Goal: Transaction & Acquisition: Purchase product/service

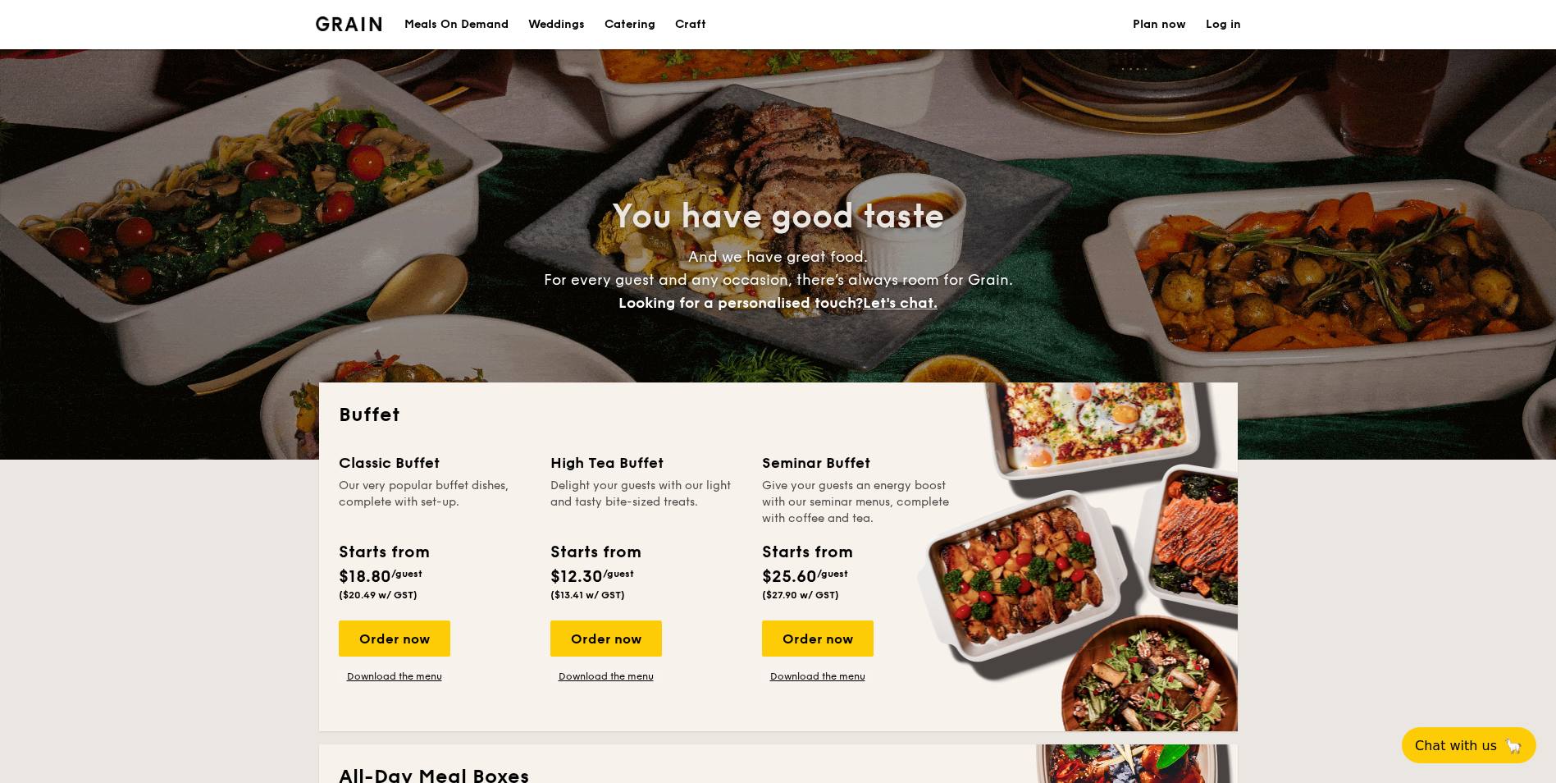
select select
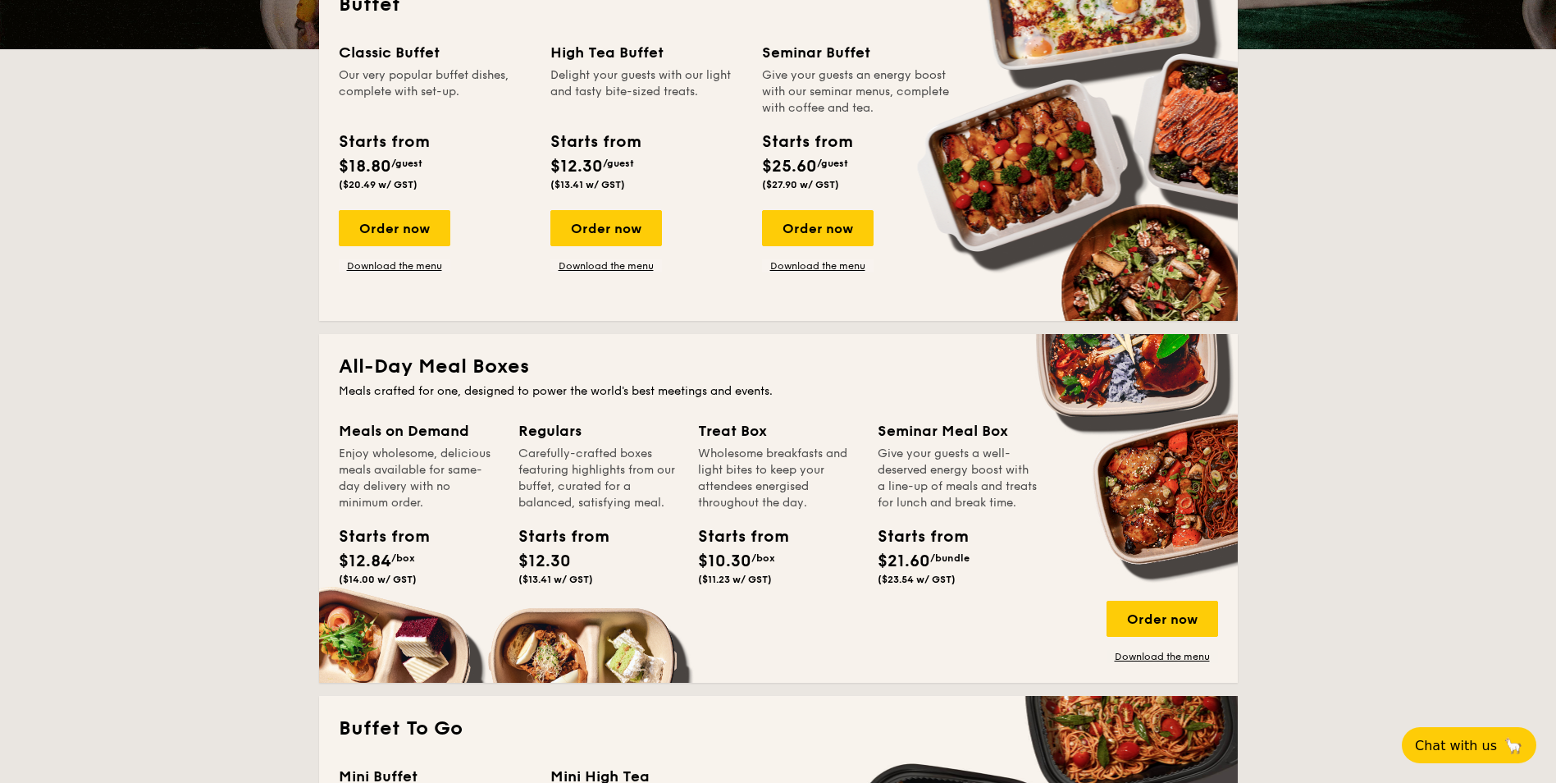
scroll to position [492, 0]
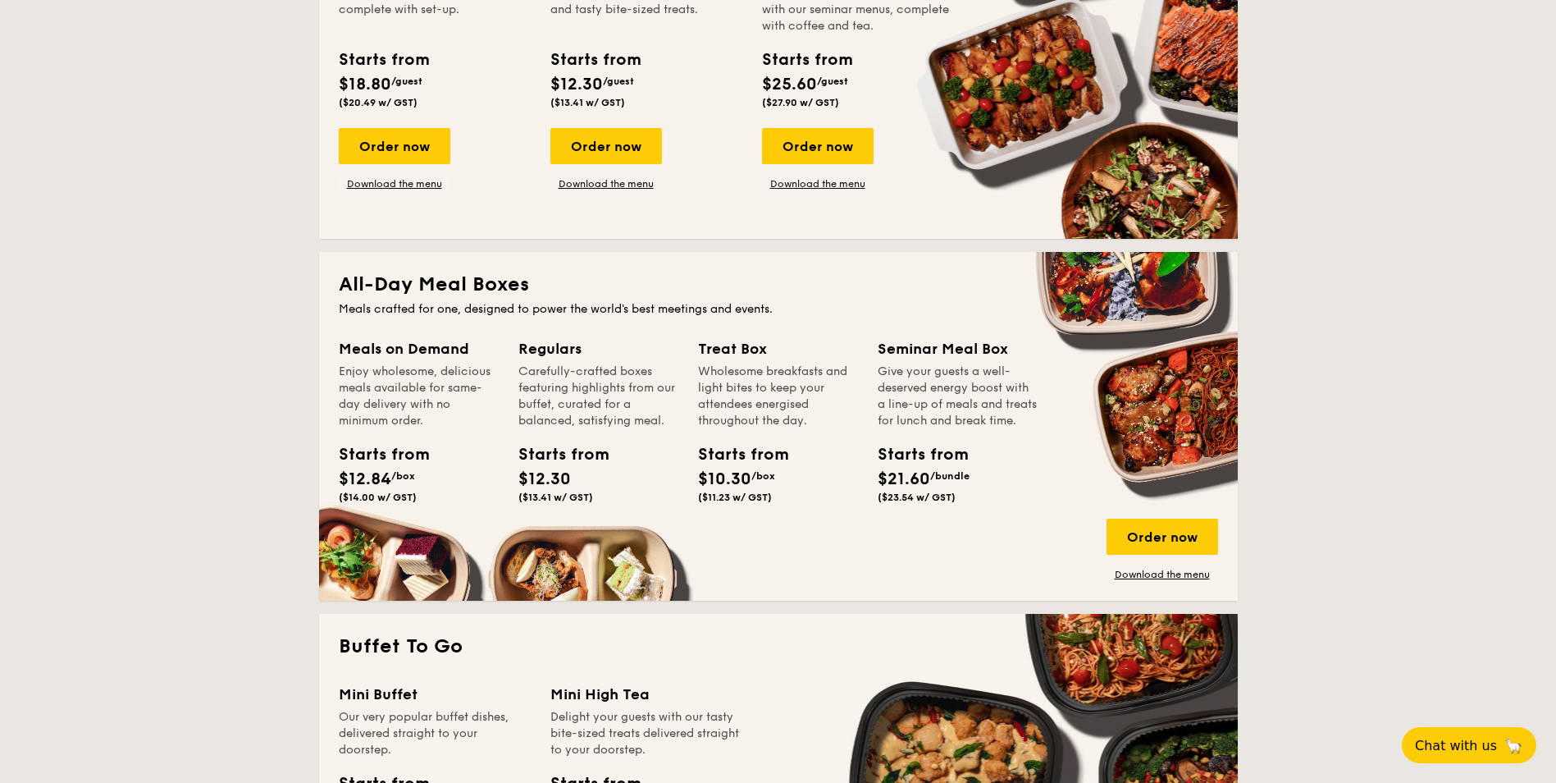
drag, startPoint x: 346, startPoint y: 493, endPoint x: 431, endPoint y: 500, distance: 84.7
click at [431, 500] on div "Starts from $12.84 /box ($14.00 w/ GST)" at bounding box center [418, 475] width 173 height 67
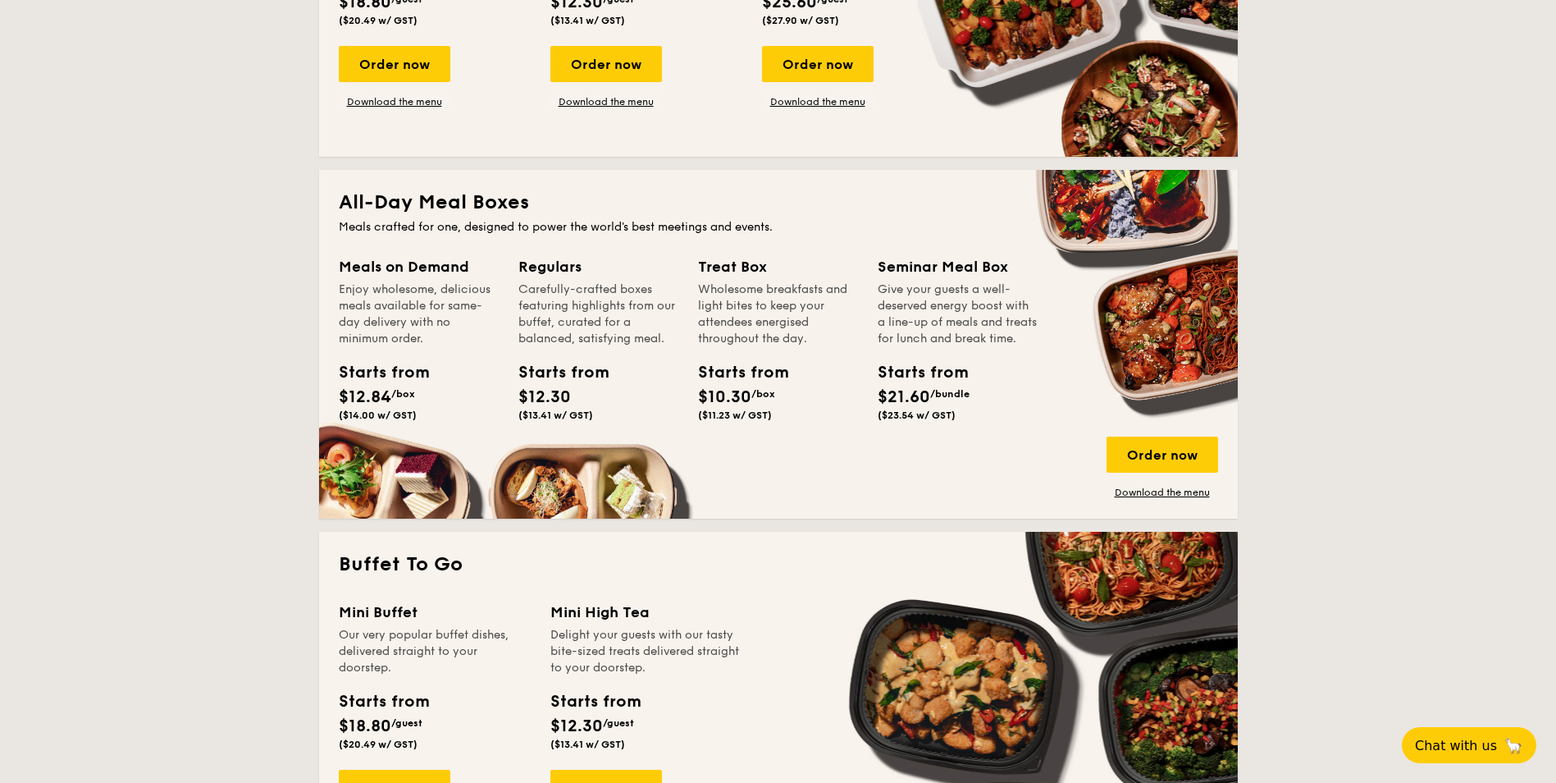
drag, startPoint x: 874, startPoint y: 416, endPoint x: 939, endPoint y: 409, distance: 65.1
click at [939, 409] on div "Starts from $21.60 /bundle ($23.54 w/ GST)" at bounding box center [914, 390] width 87 height 61
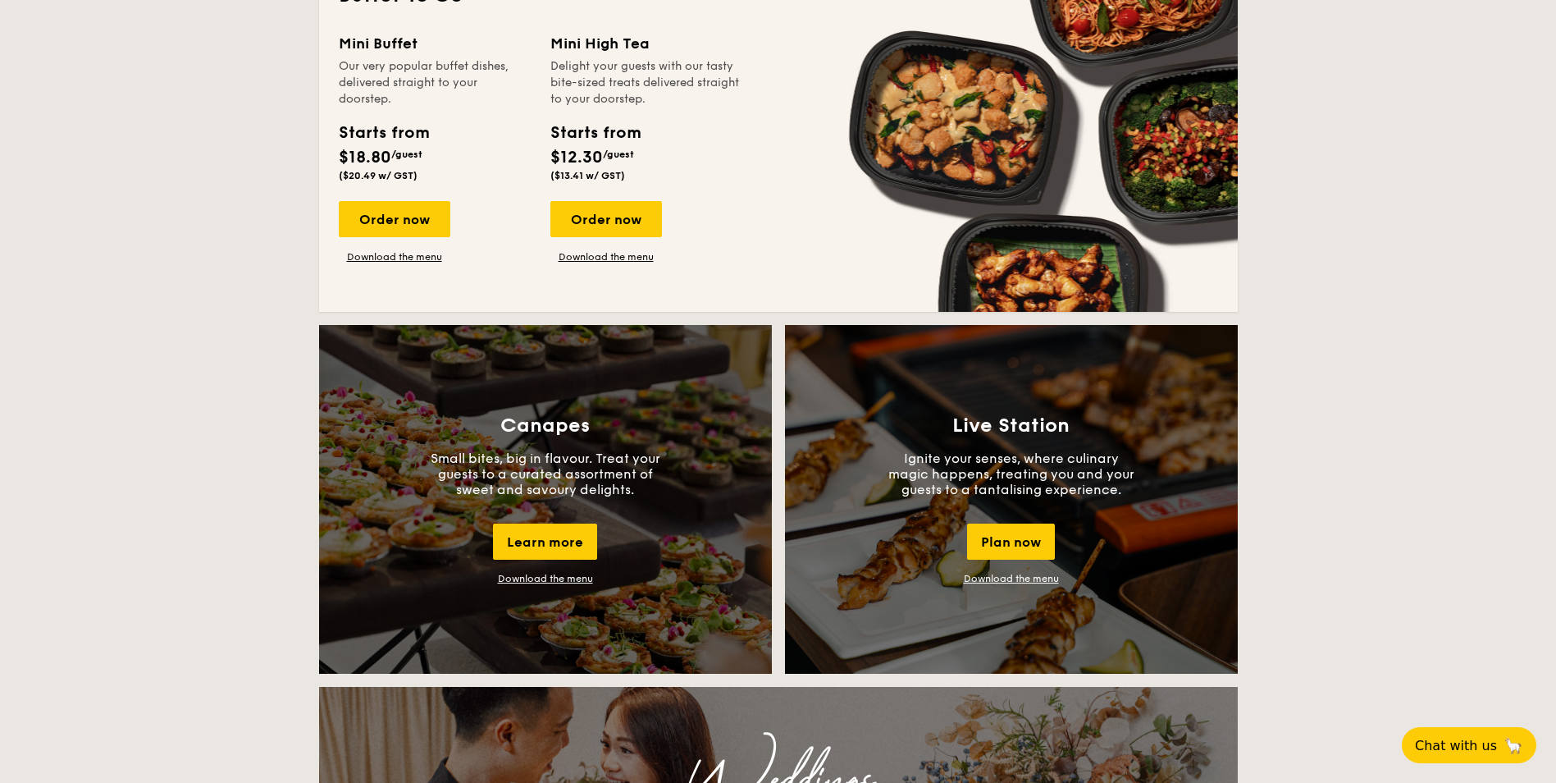
scroll to position [1394, 0]
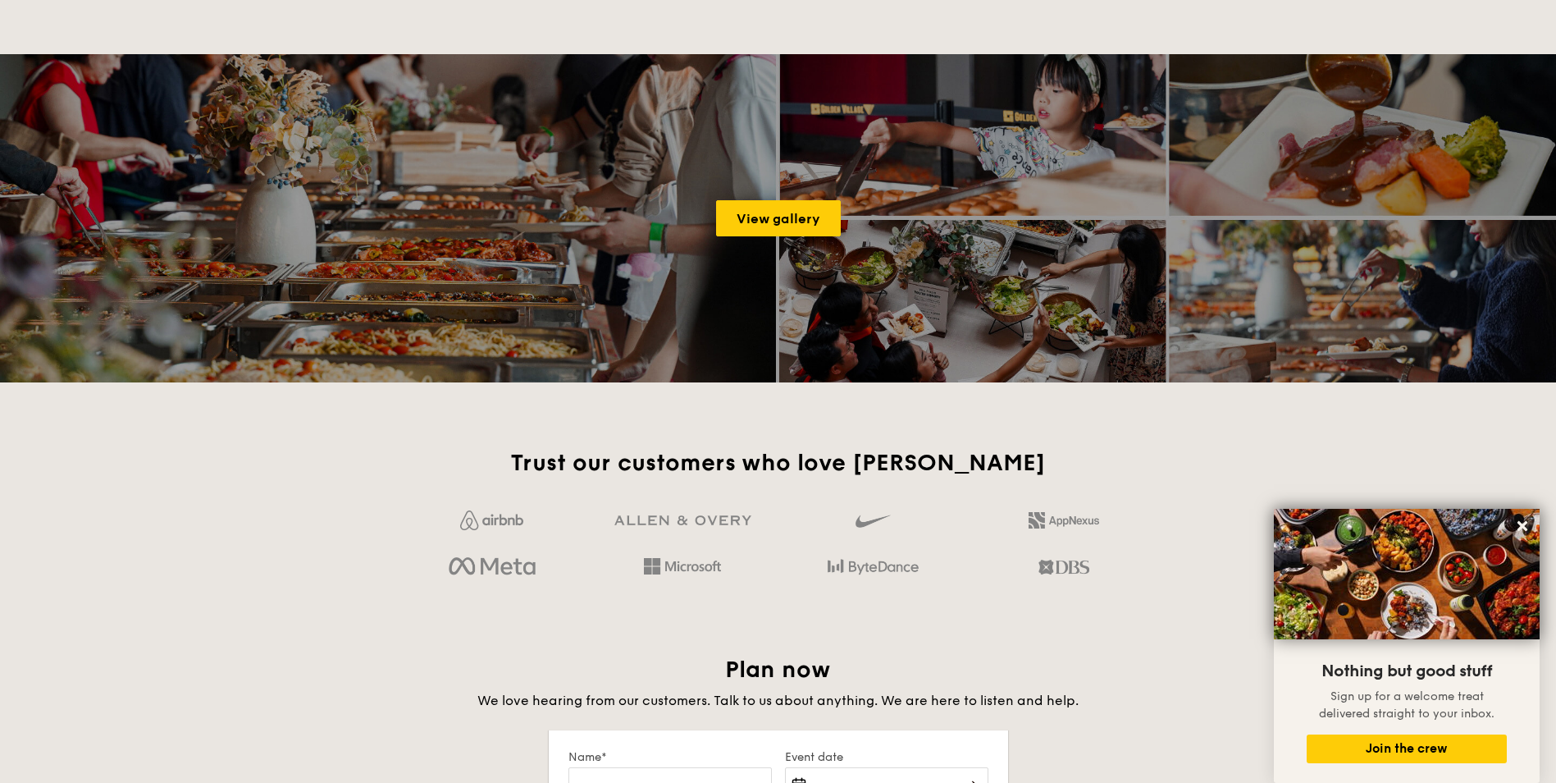
drag, startPoint x: 922, startPoint y: 467, endPoint x: 915, endPoint y: 487, distance: 21.8
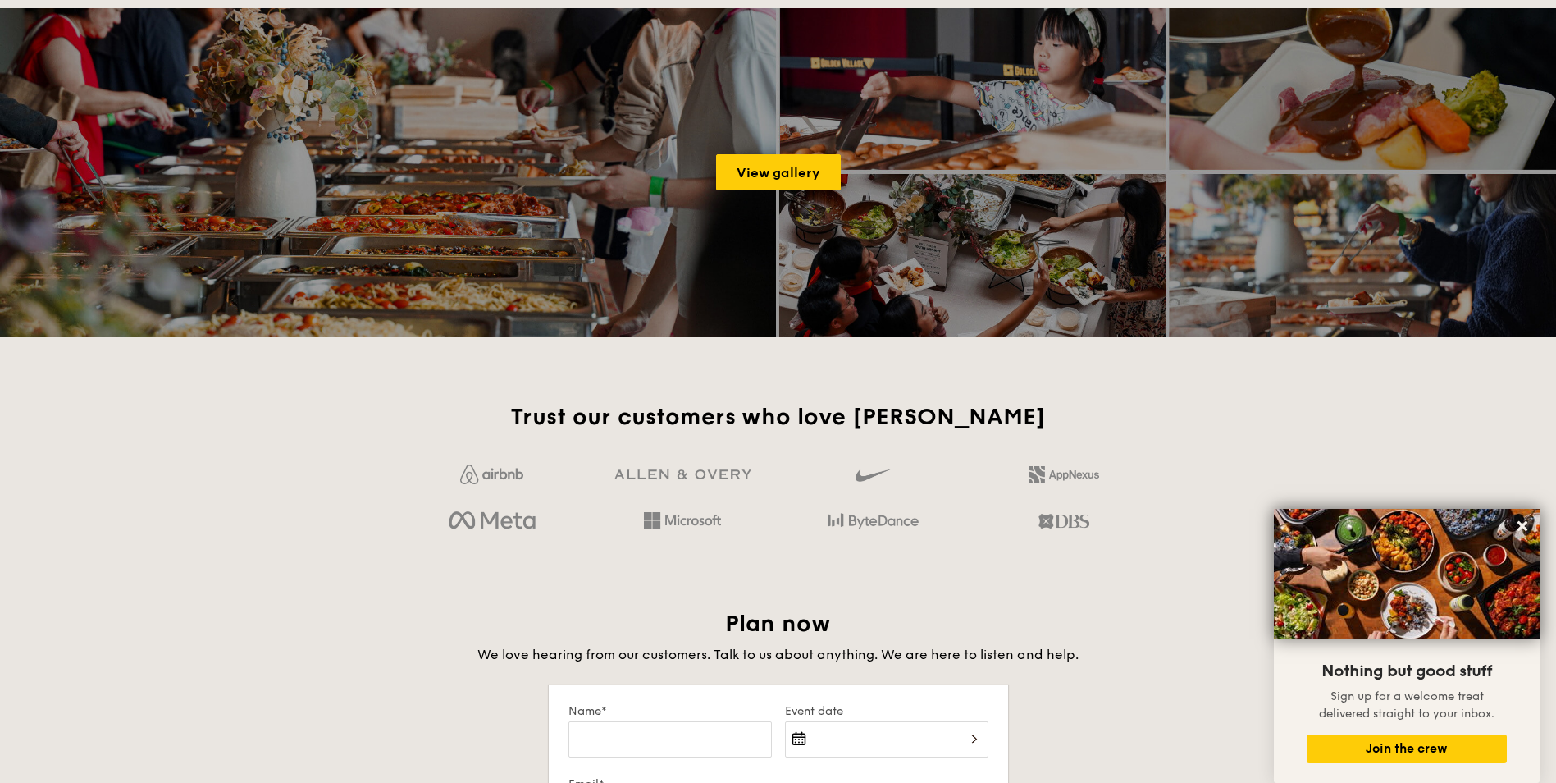
click at [1102, 657] on h4 "We love hearing from our customers. Talk to us about anything. We are here to l…" at bounding box center [778, 655] width 919 height 20
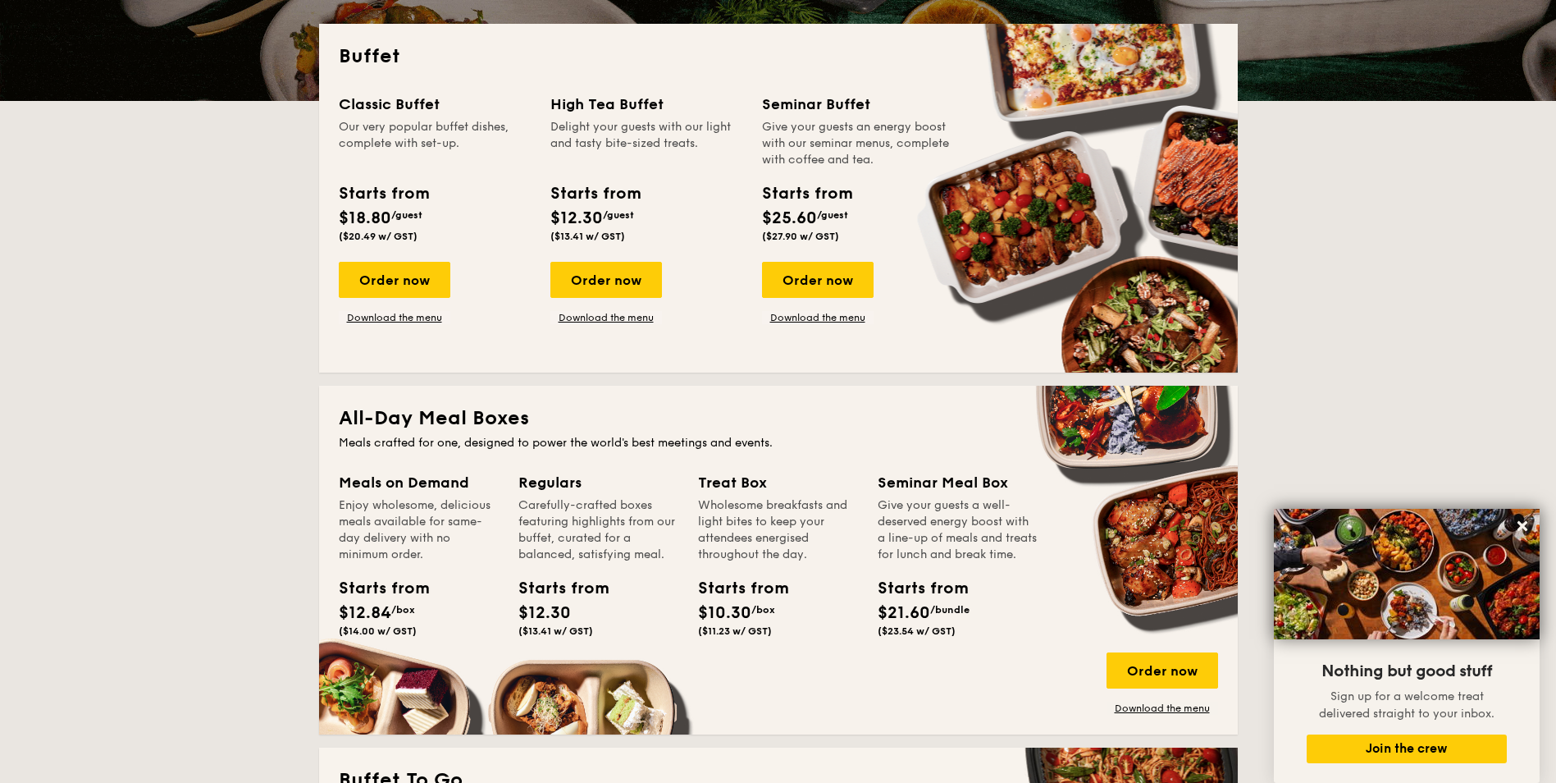
scroll to position [328, 0]
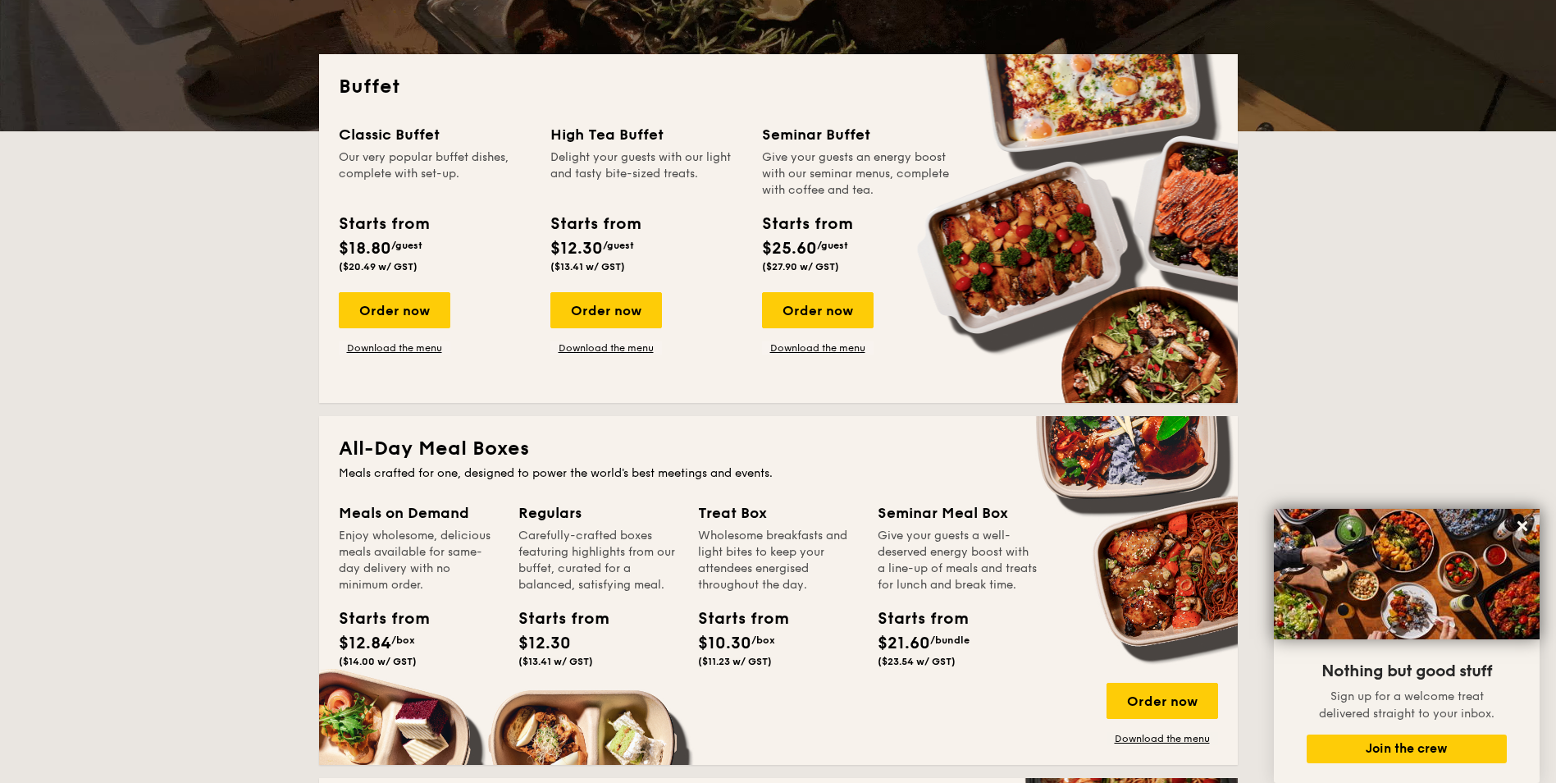
drag, startPoint x: 527, startPoint y: 513, endPoint x: 641, endPoint y: 564, distance: 125.9
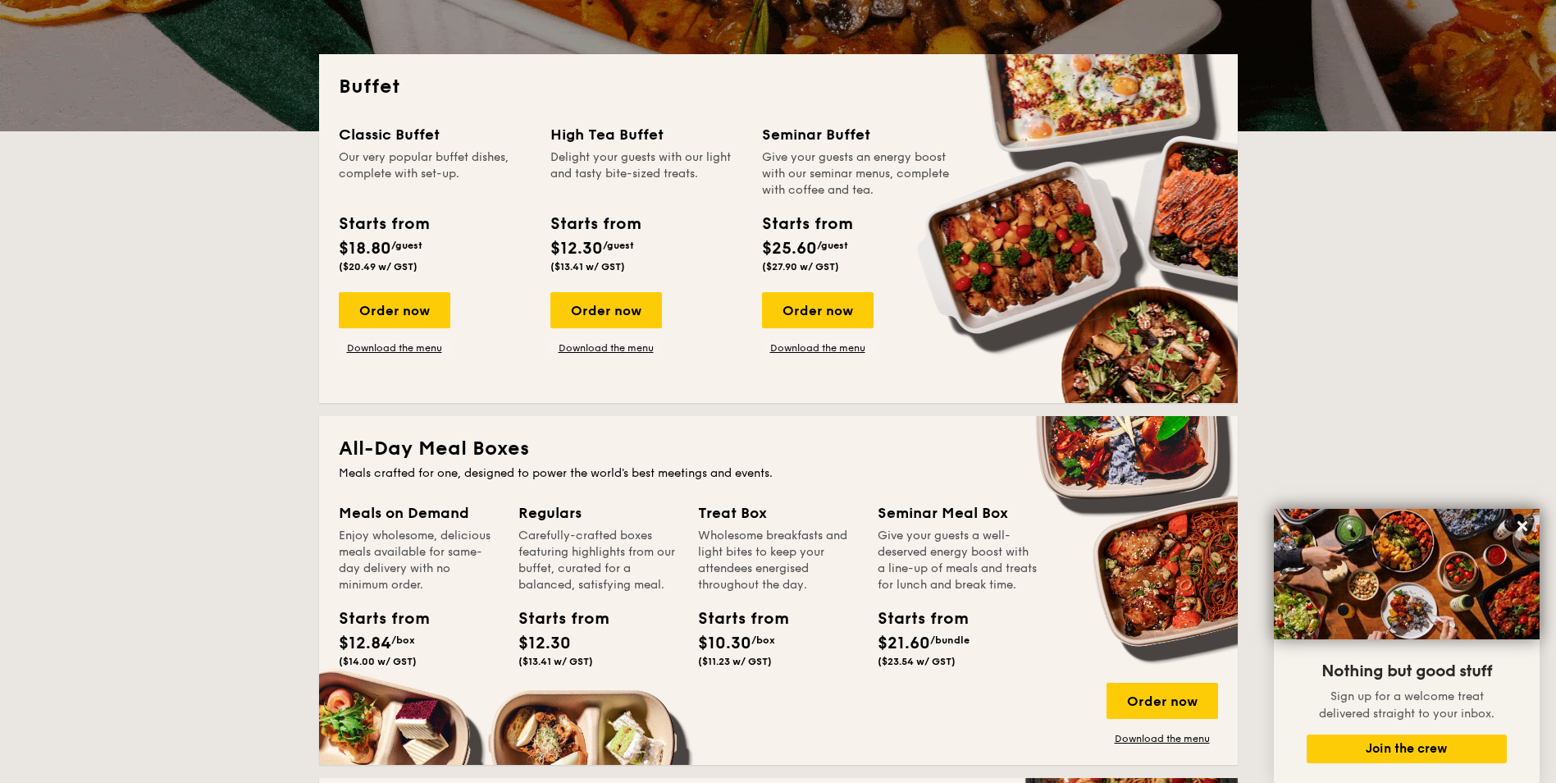
click at [641, 564] on div "Regulars Carefully-crafted boxes featuring highlights from our buffet, curated …" at bounding box center [598, 547] width 160 height 92
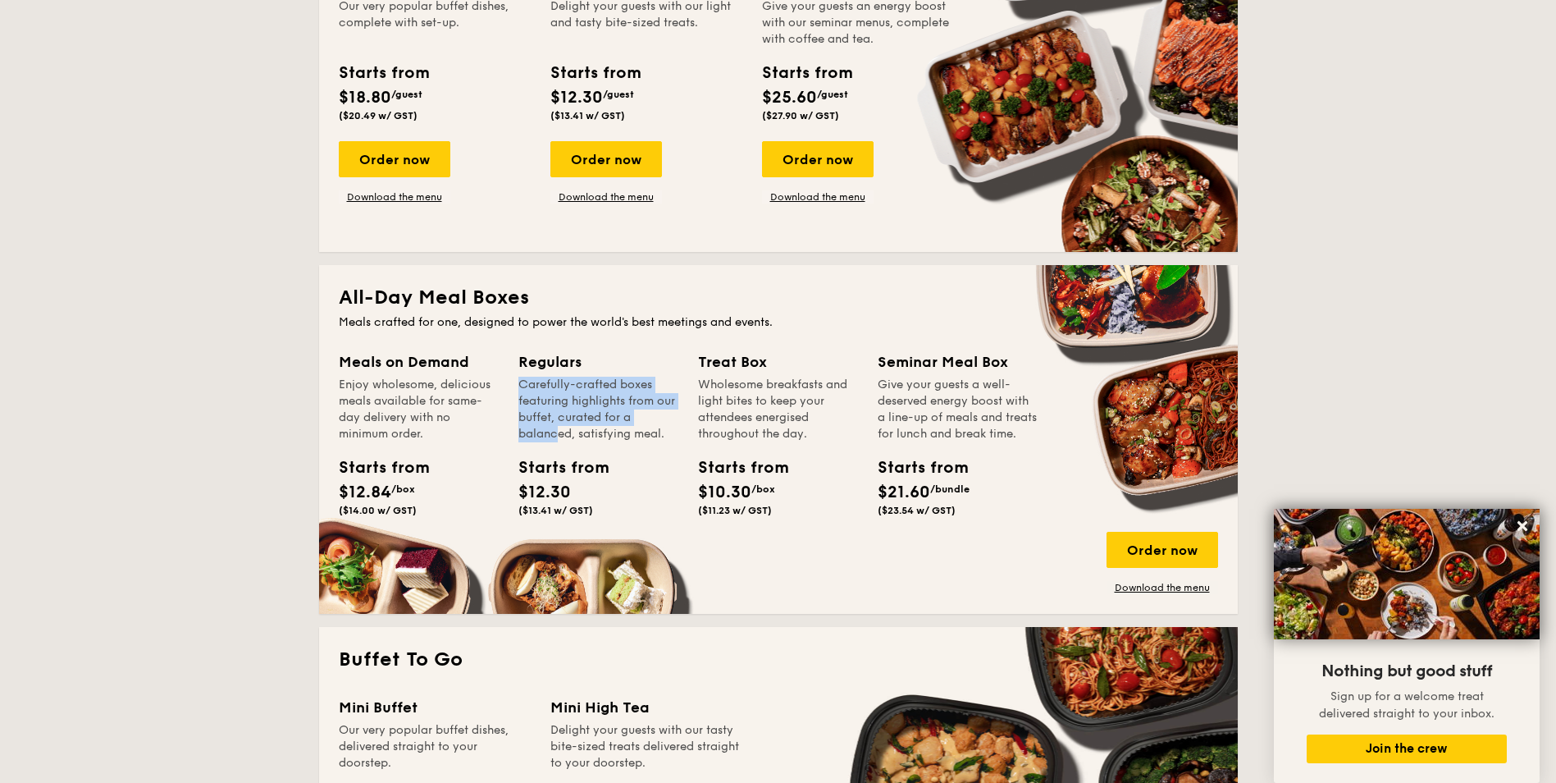
scroll to position [492, 0]
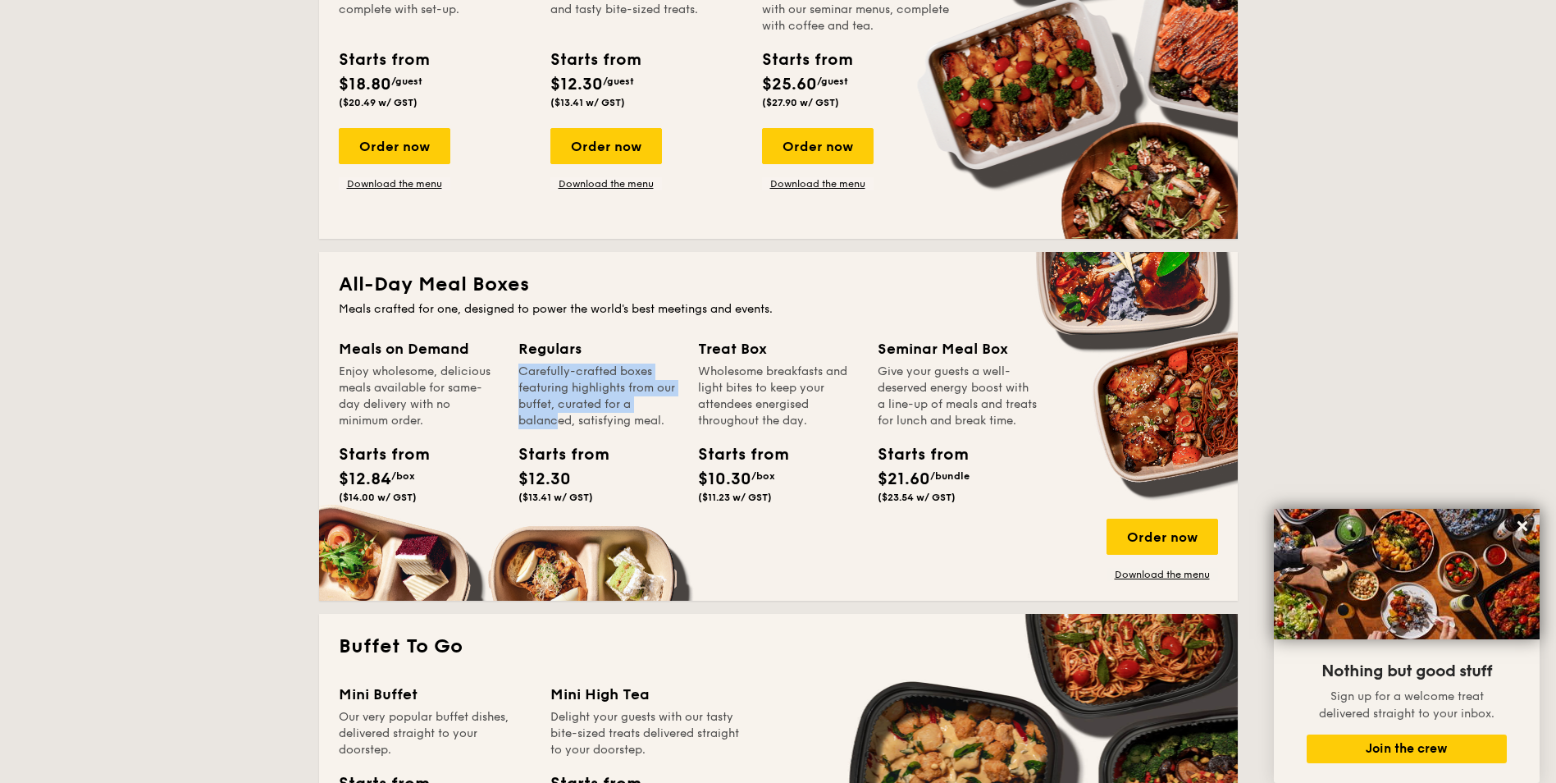
click at [544, 348] on div "Regulars" at bounding box center [598, 348] width 160 height 23
click at [544, 394] on div "Carefully-crafted boxes featuring highlights from our buffet, curated for a bal…" at bounding box center [598, 396] width 160 height 66
click at [1161, 572] on link "Download the menu" at bounding box center [1163, 574] width 112 height 13
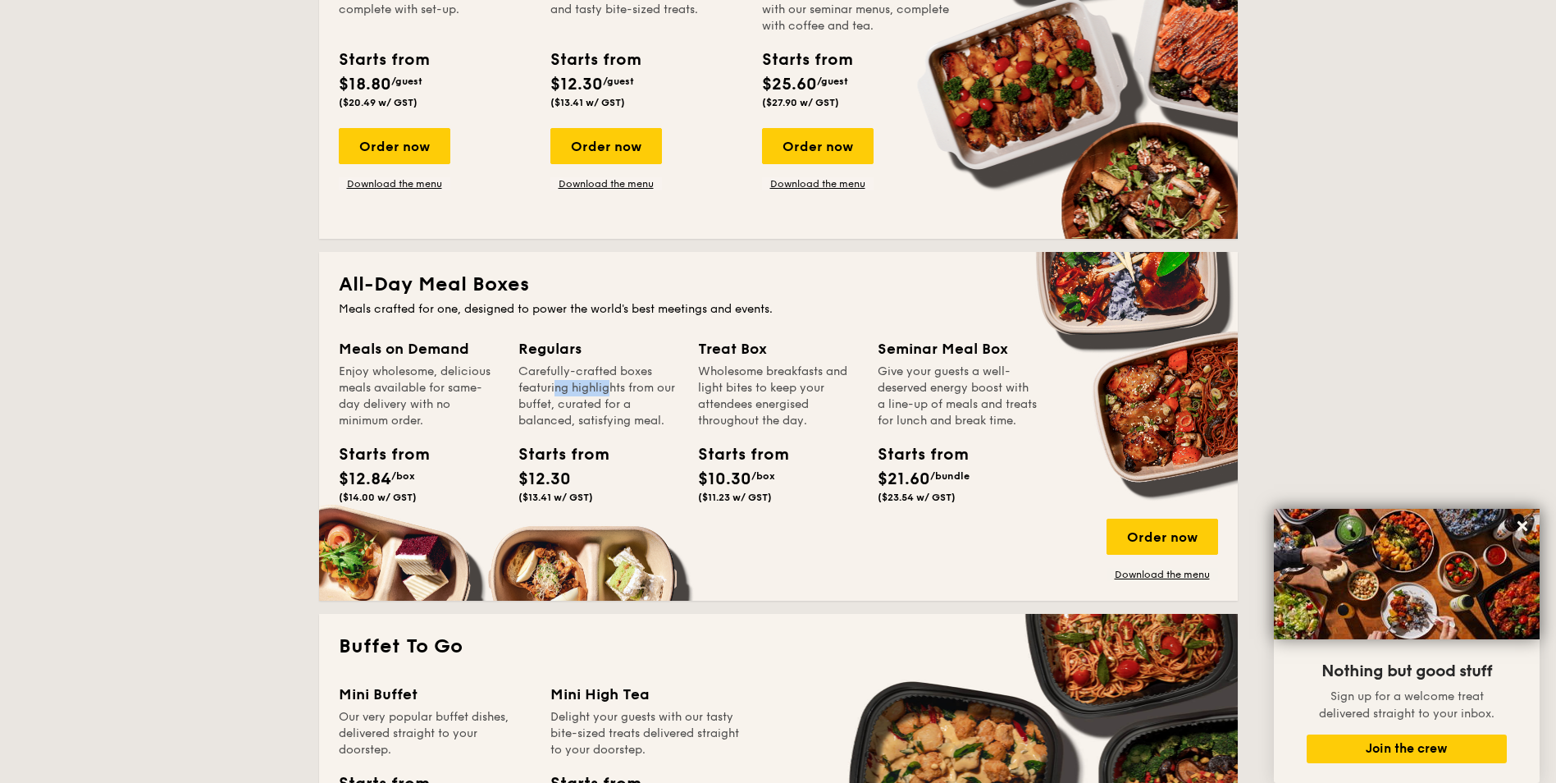
drag, startPoint x: 358, startPoint y: 492, endPoint x: 381, endPoint y: 493, distance: 22.2
click at [381, 493] on span "($14.00 w/ GST)" at bounding box center [378, 496] width 78 height 11
